Goal: Task Accomplishment & Management: Use online tool/utility

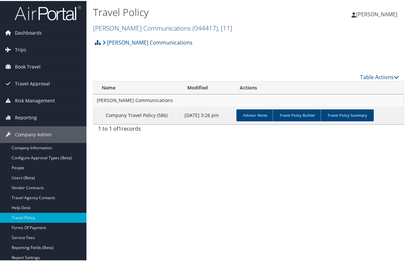
drag, startPoint x: 103, startPoint y: 171, endPoint x: 124, endPoint y: 132, distance: 44.5
click at [103, 171] on div "Travel Policy [PERSON_NAME] Communications ( 044417 ) , [ 11 ] University of [U…" at bounding box center [248, 130] width 324 height 261
click at [298, 60] on div "[PERSON_NAME] Communications Account Structure [PERSON_NAME] Communications (04…" at bounding box center [248, 85] width 311 height 100
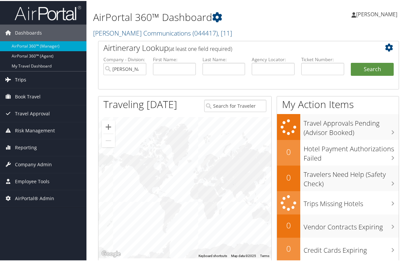
click at [34, 81] on link "Trips" at bounding box center [43, 78] width 86 height 17
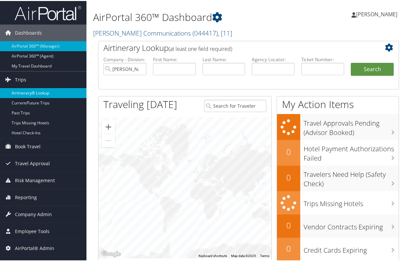
click at [43, 90] on link "Airtinerary® Lookup" at bounding box center [43, 92] width 86 height 10
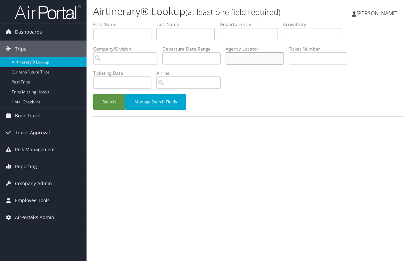
click at [271, 55] on input "text" at bounding box center [254, 58] width 58 height 12
type input "d9p737"
click at [93, 94] on button "Search" at bounding box center [109, 102] width 32 height 16
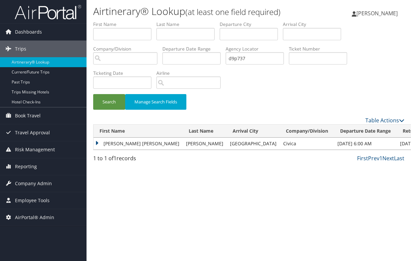
click at [95, 145] on td "[PERSON_NAME] [PERSON_NAME]" at bounding box center [137, 144] width 89 height 12
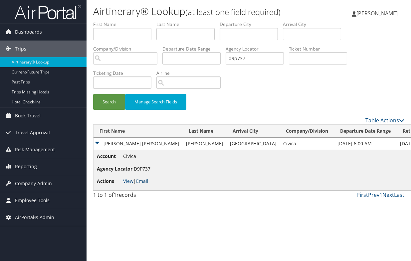
click at [142, 181] on link "Email" at bounding box center [142, 181] width 12 height 6
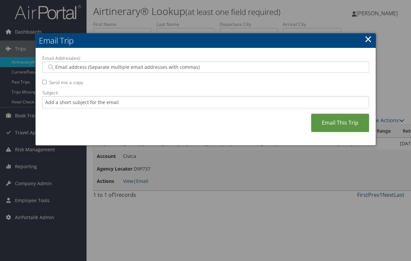
click at [96, 67] on input "Email Address(es):" at bounding box center [206, 67] width 318 height 7
paste input "[PERSON_NAME][EMAIL_ADDRESS][DOMAIN_NAME]"
type input "[PERSON_NAME][EMAIL_ADDRESS][DOMAIN_NAME]"
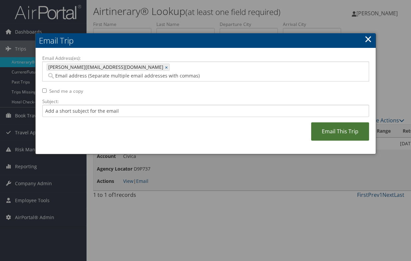
click at [333, 124] on link "Email This Trip" at bounding box center [340, 131] width 58 height 18
